Goal: Task Accomplishment & Management: Use online tool/utility

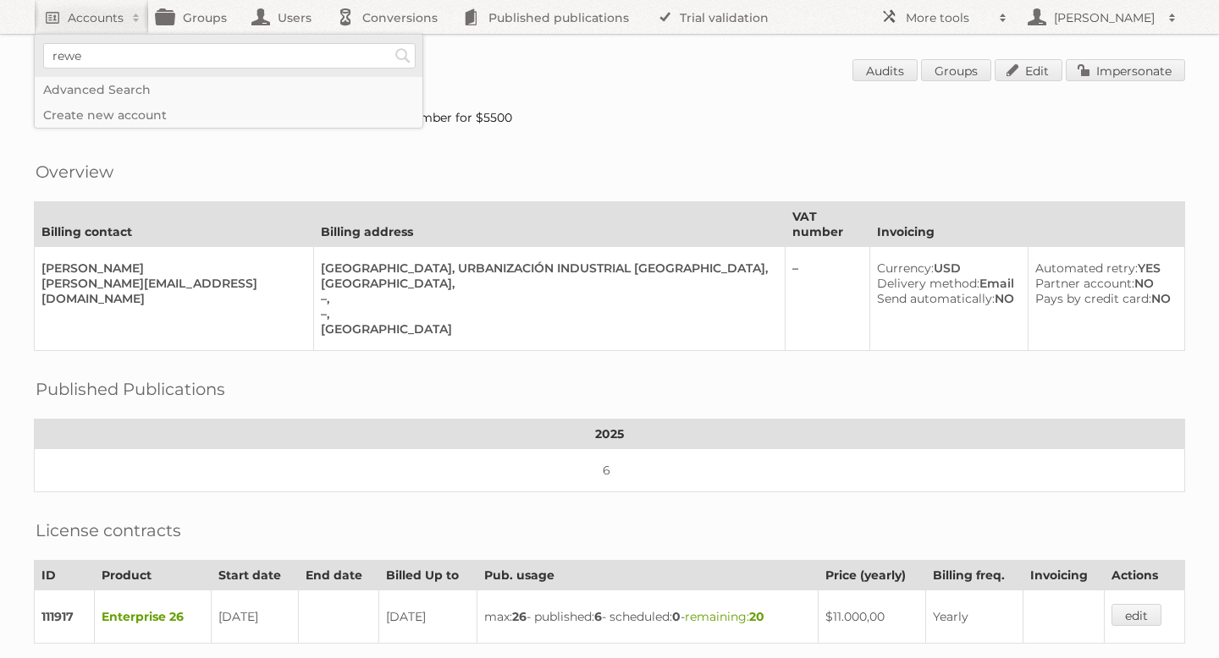
type input"] "Rewe"
click at [402, 58] on input "Search" at bounding box center [402, 55] width 25 height 25
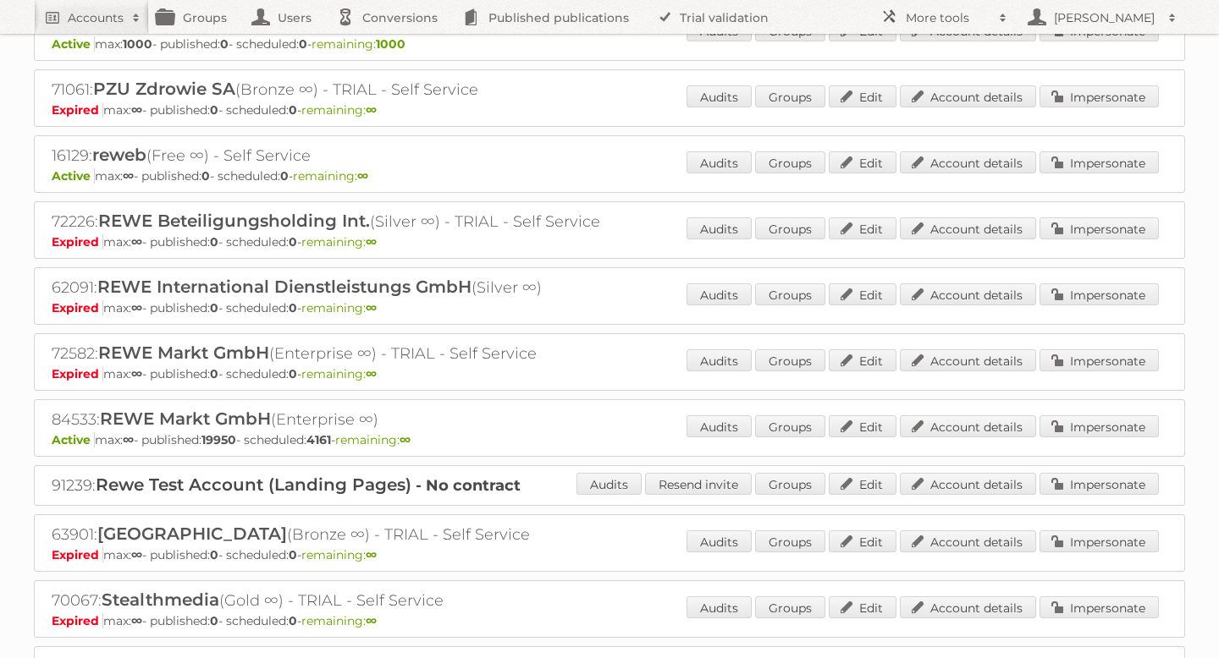
scroll to position [1537, 0]
click at [1050, 417] on link "Impersonate" at bounding box center [1098, 428] width 119 height 22
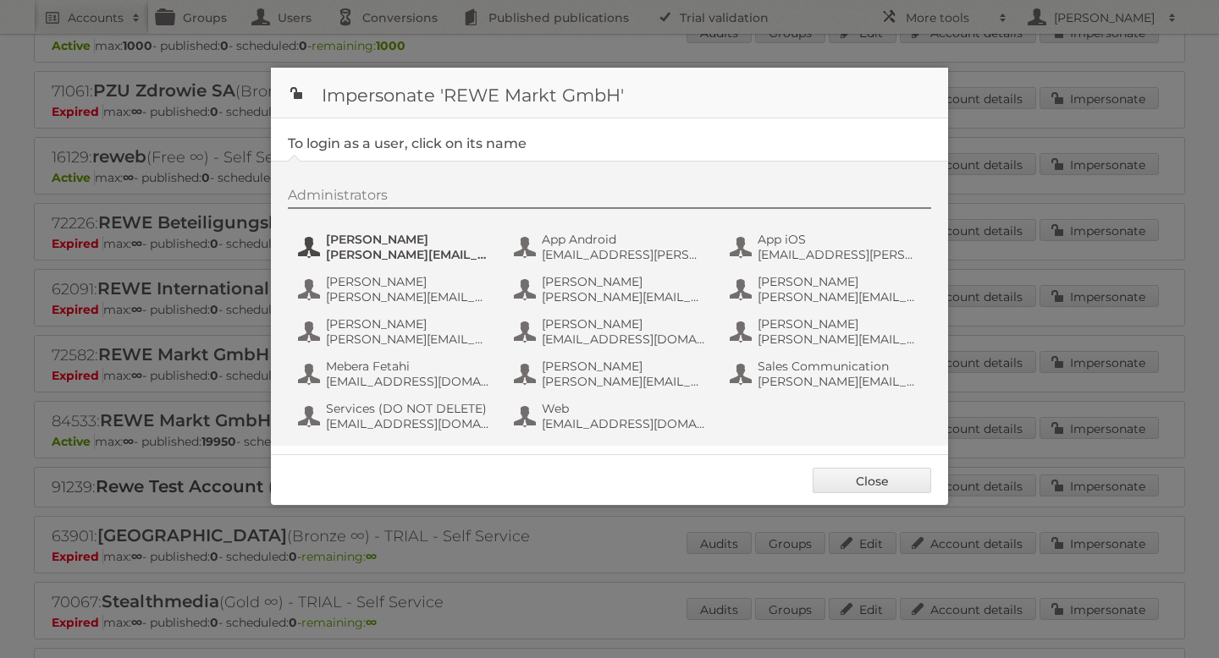
click at [384, 251] on span "[PERSON_NAME][EMAIL_ADDRESS][PERSON_NAME][DOMAIN_NAME]" at bounding box center [408, 254] width 164 height 15
